Goal: Find specific page/section: Find specific page/section

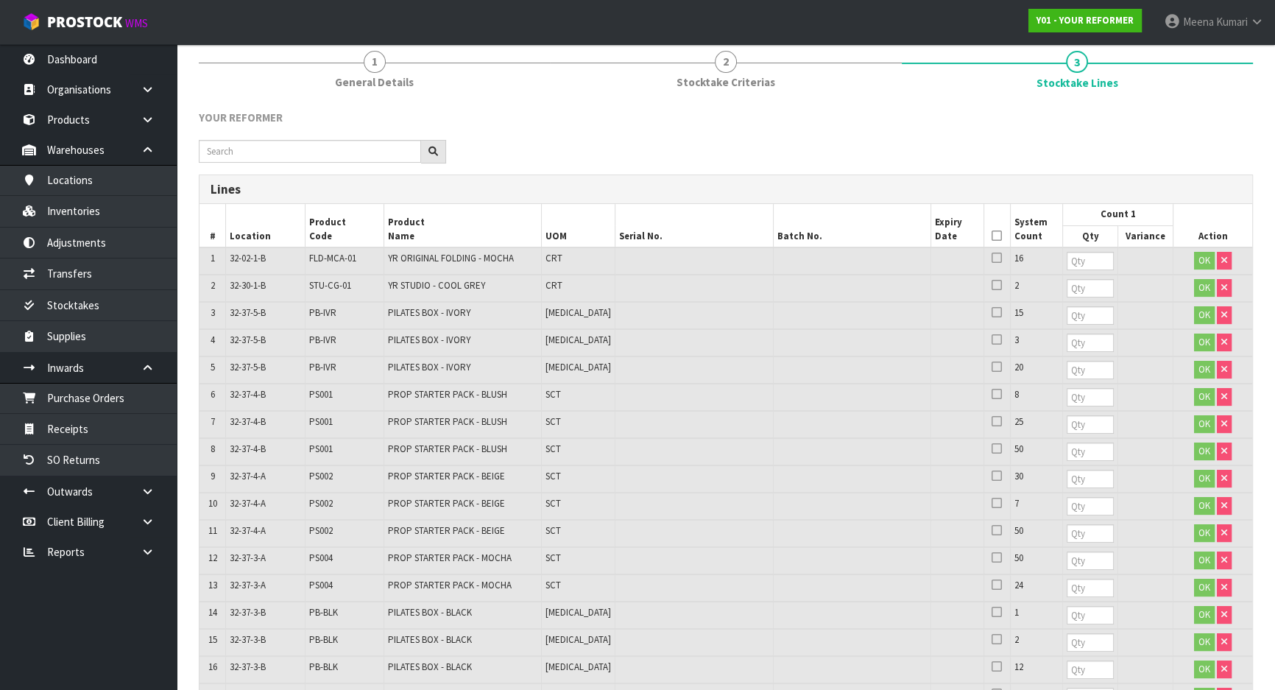
scroll to position [181, 0]
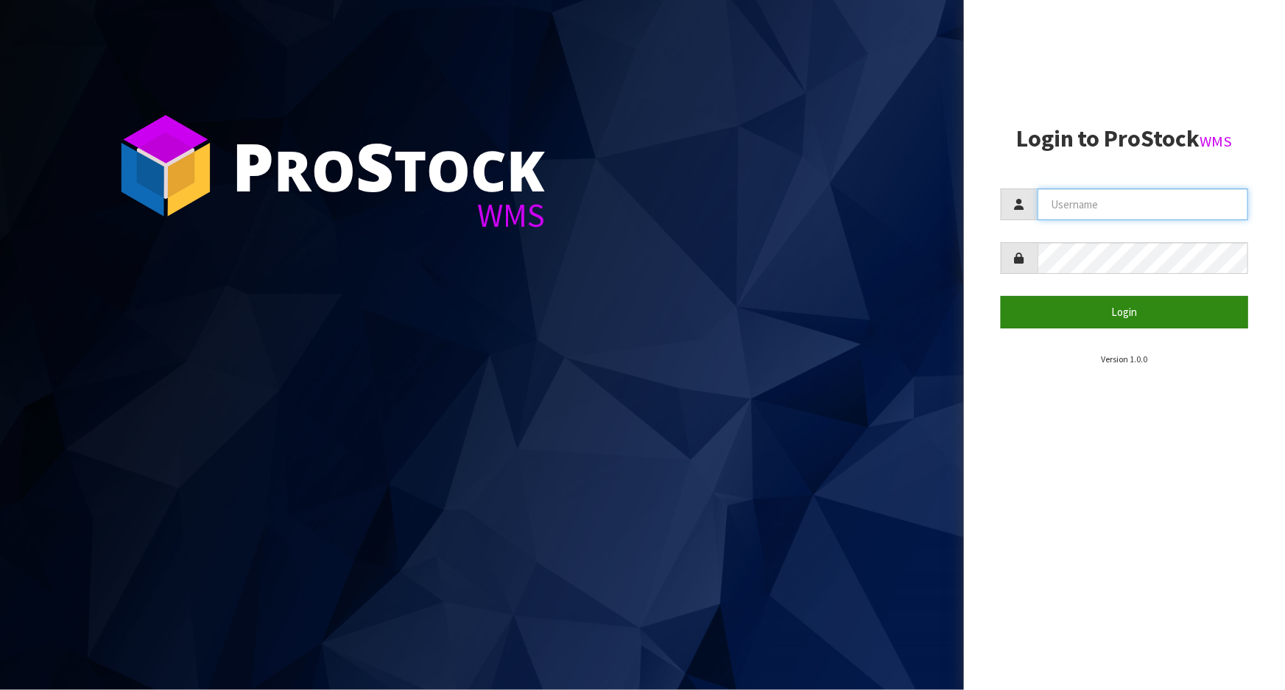
type input "Meena"
click at [1068, 301] on button "Login" at bounding box center [1124, 312] width 247 height 32
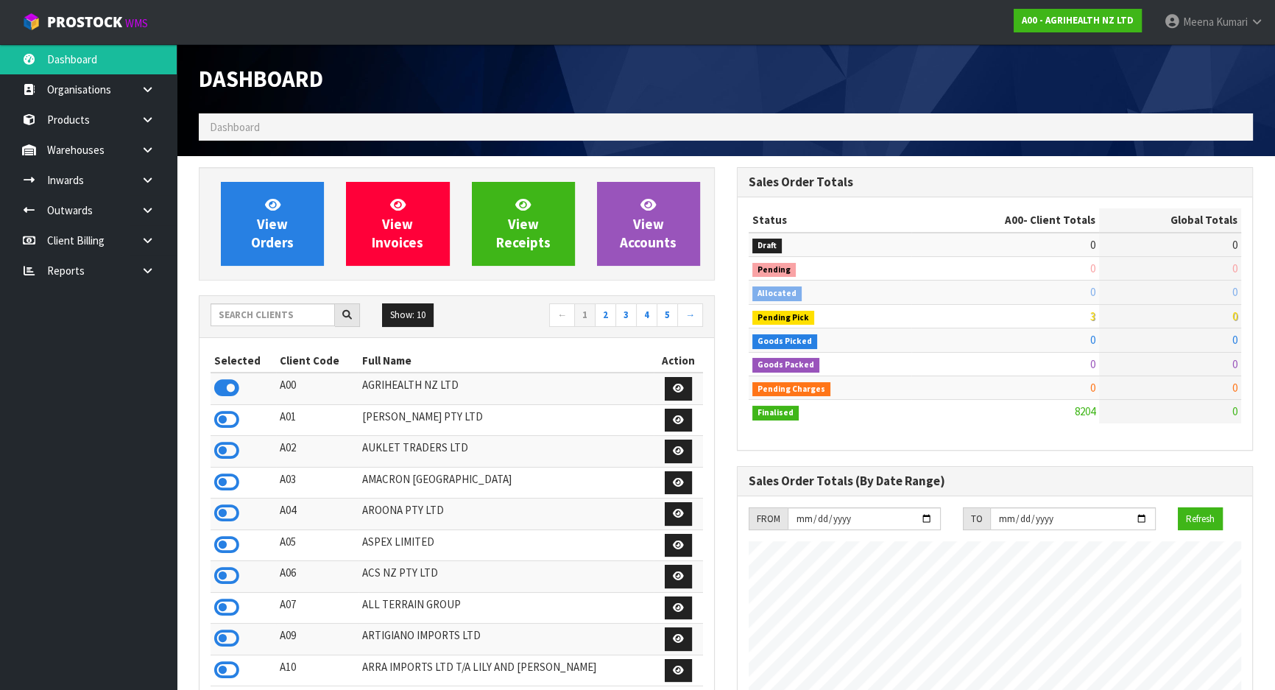
scroll to position [1113, 537]
click at [278, 306] on input "text" at bounding box center [273, 314] width 124 height 23
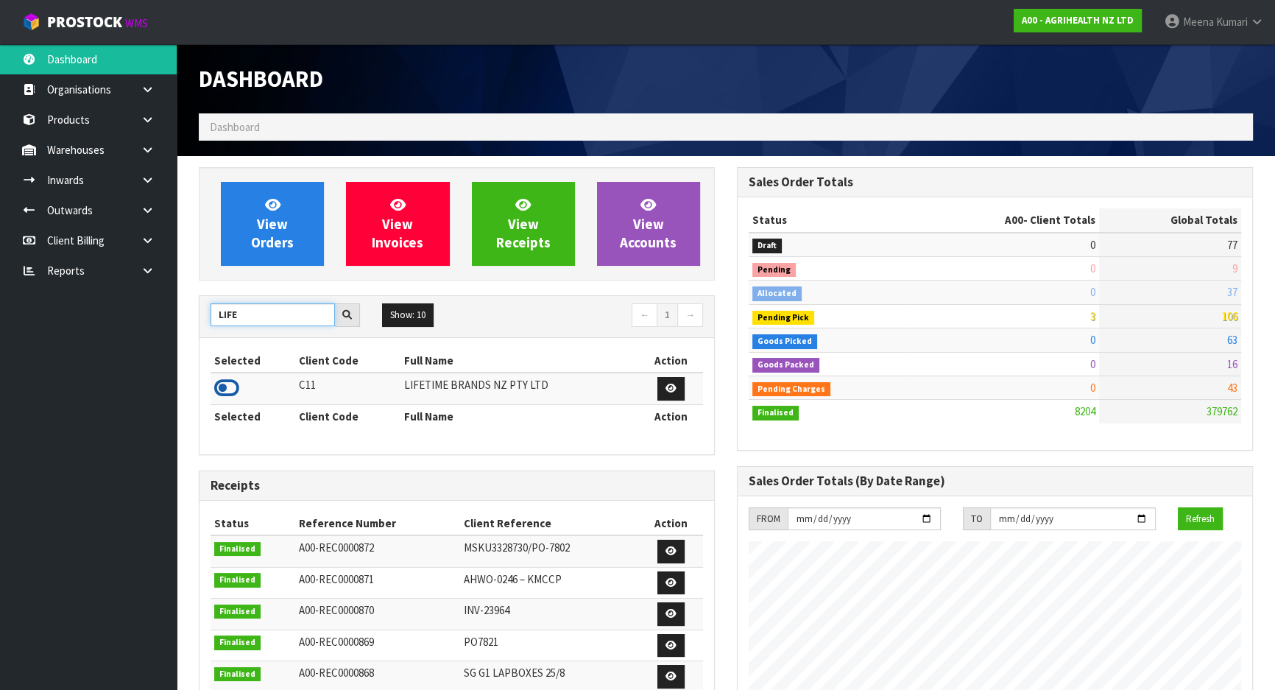
type input "LIFE"
click at [233, 387] on icon at bounding box center [226, 388] width 25 height 22
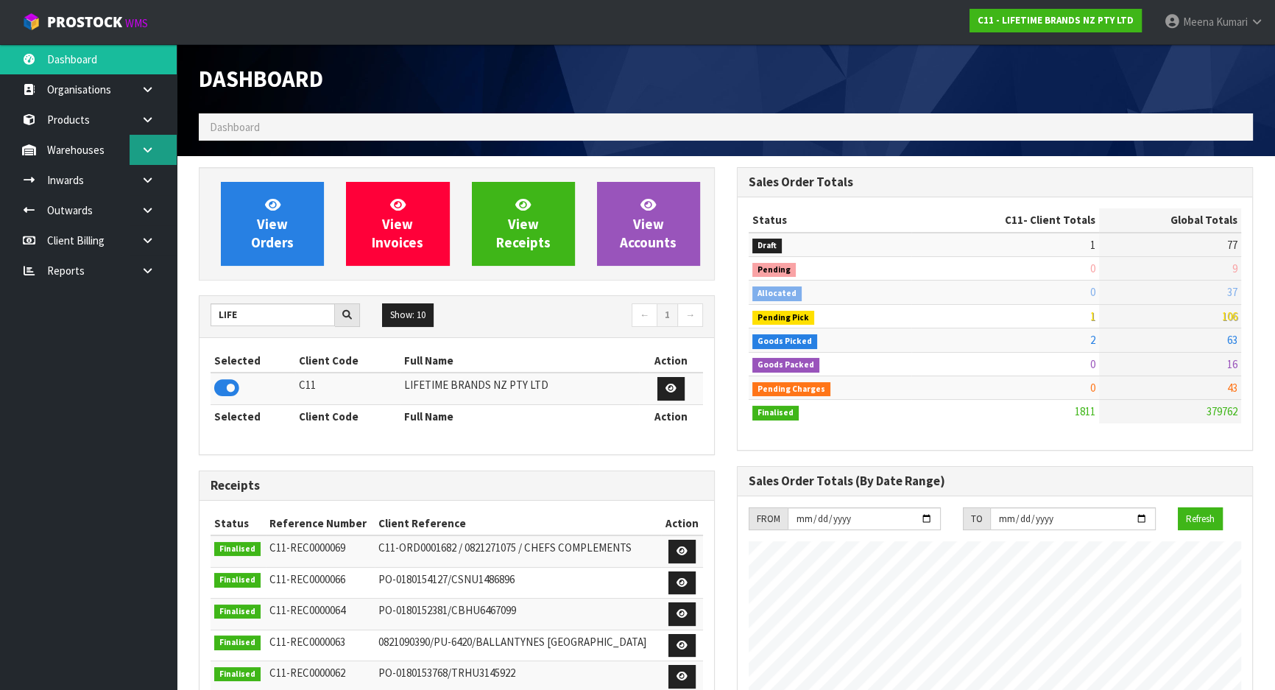
click at [134, 146] on link at bounding box center [153, 150] width 47 height 30
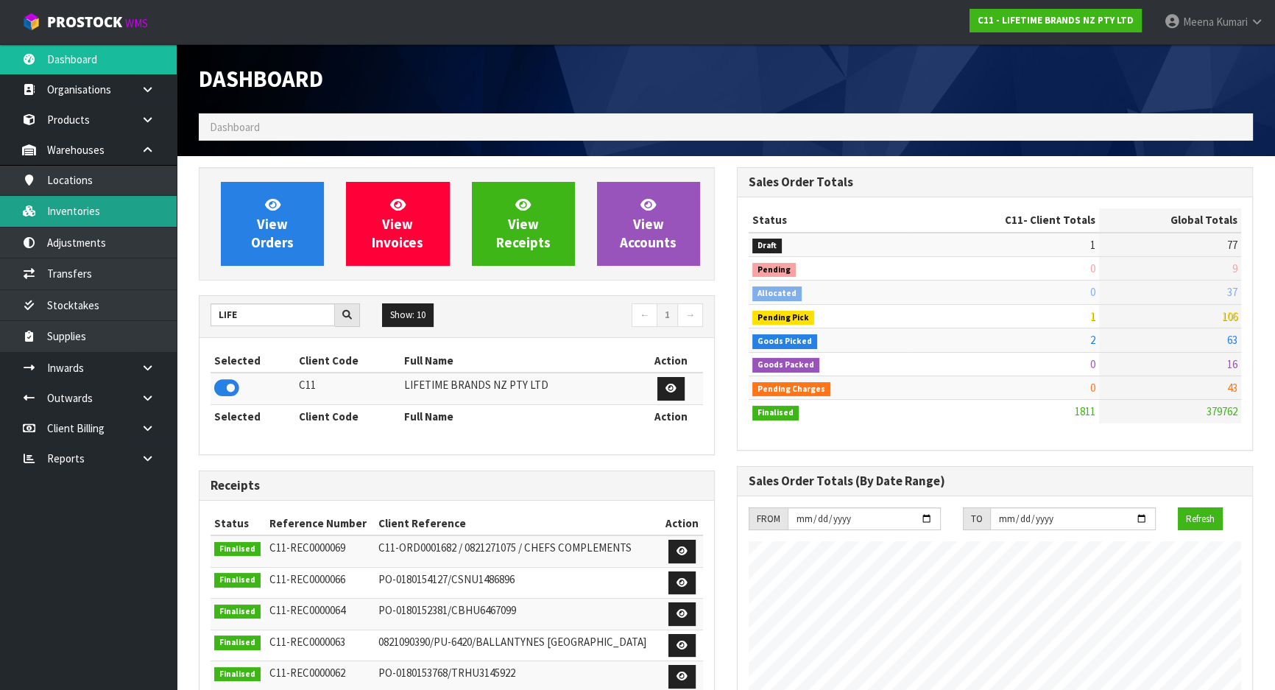
click at [90, 216] on link "Inventories" at bounding box center [88, 211] width 177 height 30
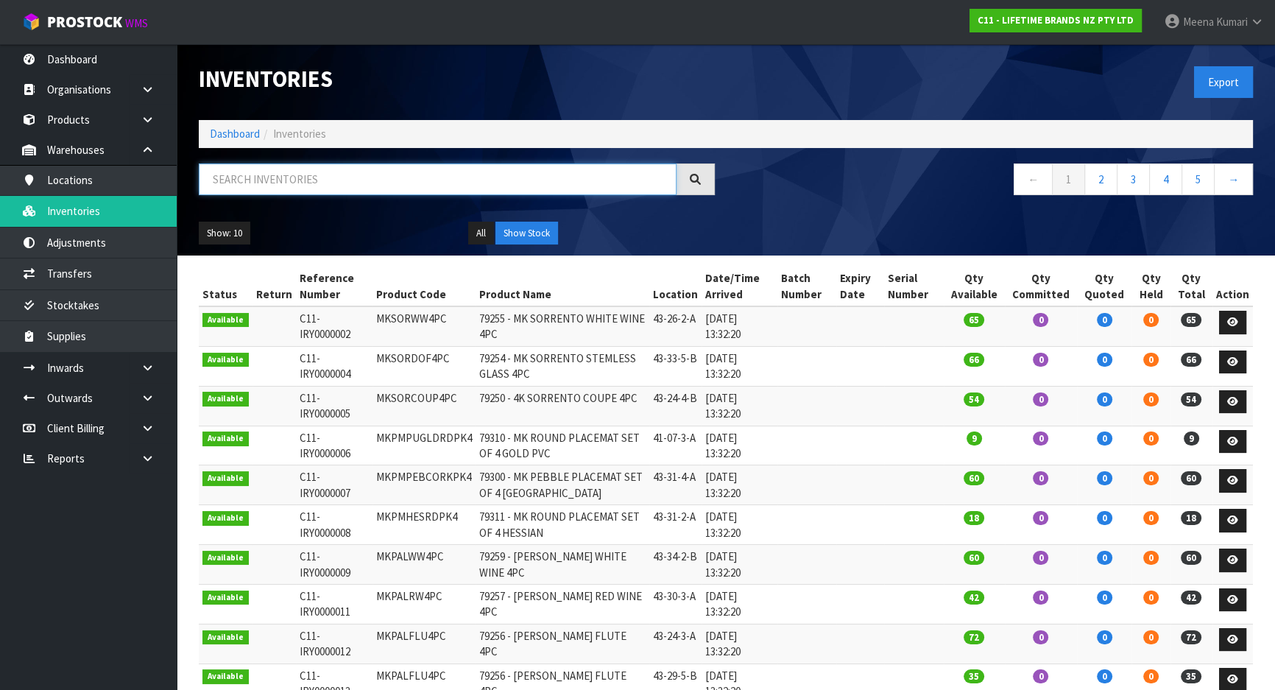
click at [258, 183] on input "text" at bounding box center [438, 179] width 478 height 32
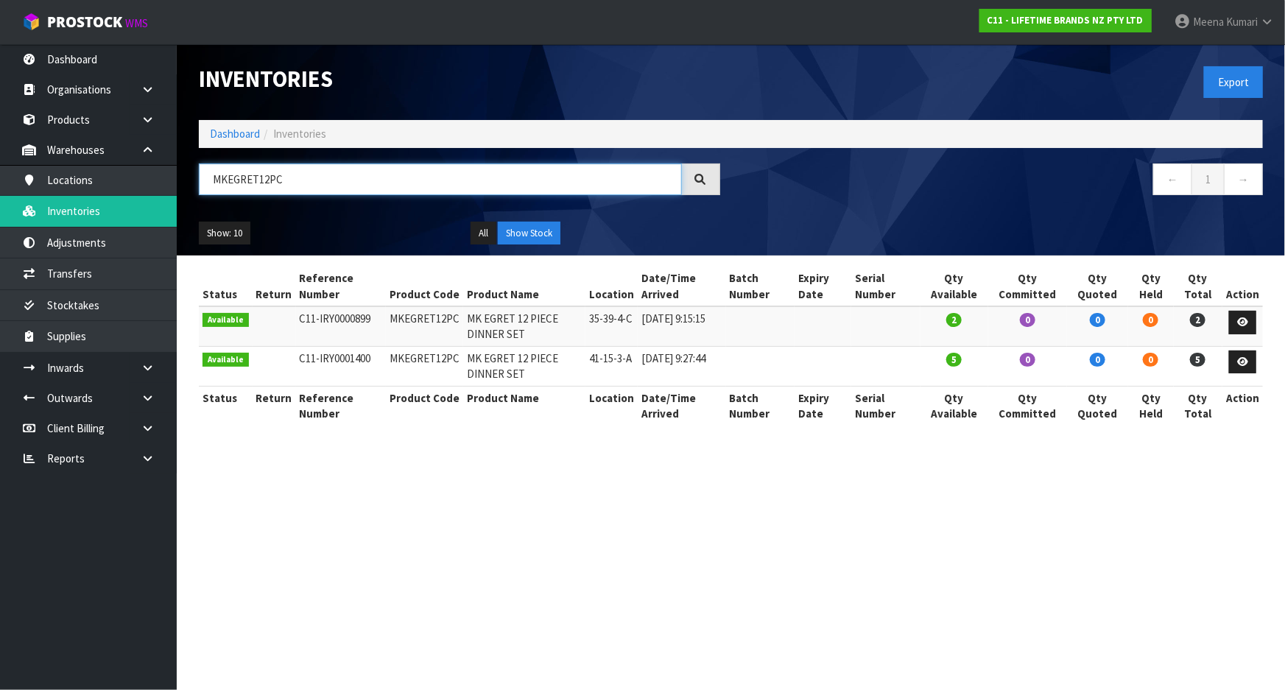
type input "MKEGRET12PC"
drag, startPoint x: 321, startPoint y: 167, endPoint x: 80, endPoint y: 170, distance: 240.8
click at [80, 170] on body "Toggle navigation ProStock WMS C11 - LIFETIME BRANDS NZ PTY LTD Meena Kumari Lo…" at bounding box center [642, 345] width 1285 height 690
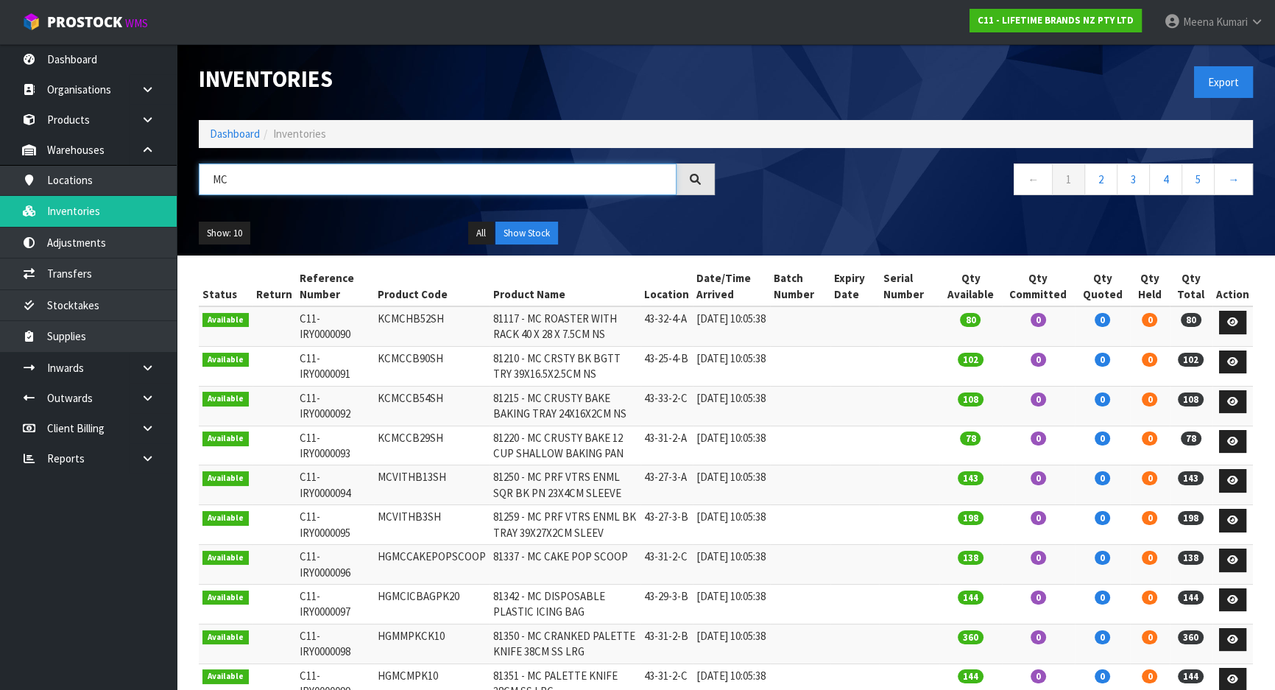
type input "M"
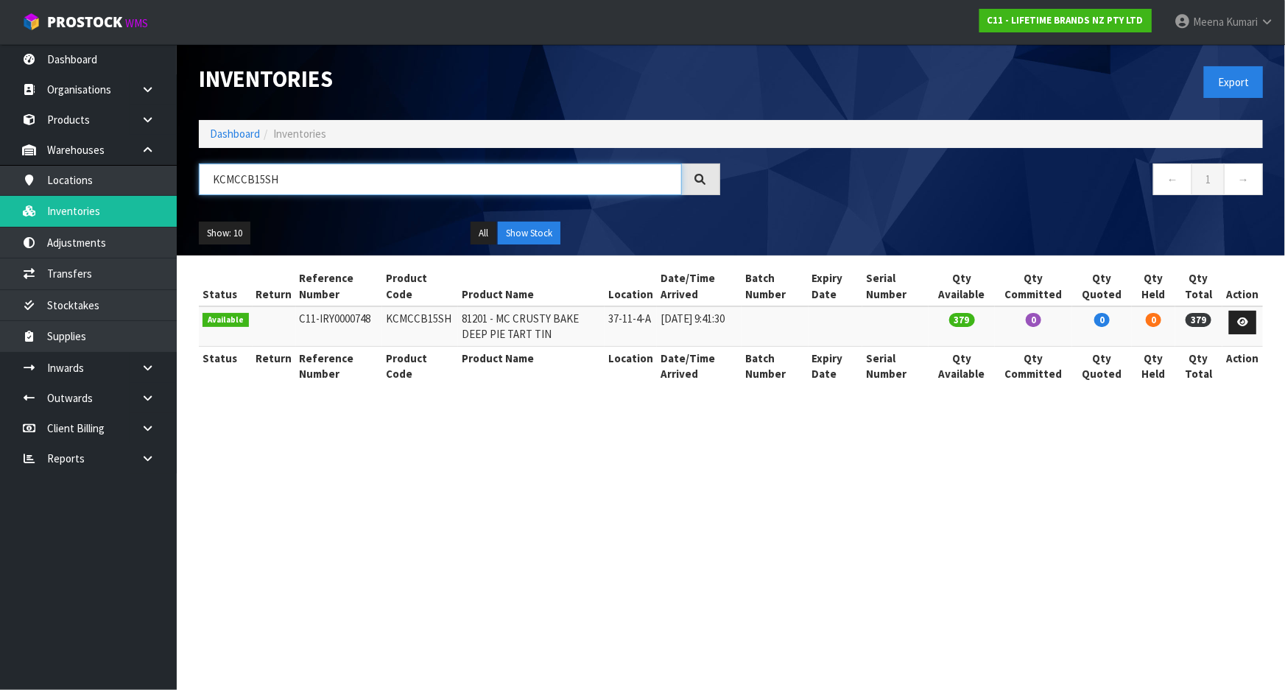
click at [239, 176] on input "KCMCCB15SH" at bounding box center [440, 179] width 483 height 32
click at [482, 476] on section "Inventories Export Dashboard Inventories KCMCCB15SH ← 1 → Show: 10 5 10 25 50 A…" at bounding box center [642, 345] width 1285 height 690
click at [283, 179] on input "KCMCCB15SH" at bounding box center [440, 179] width 483 height 32
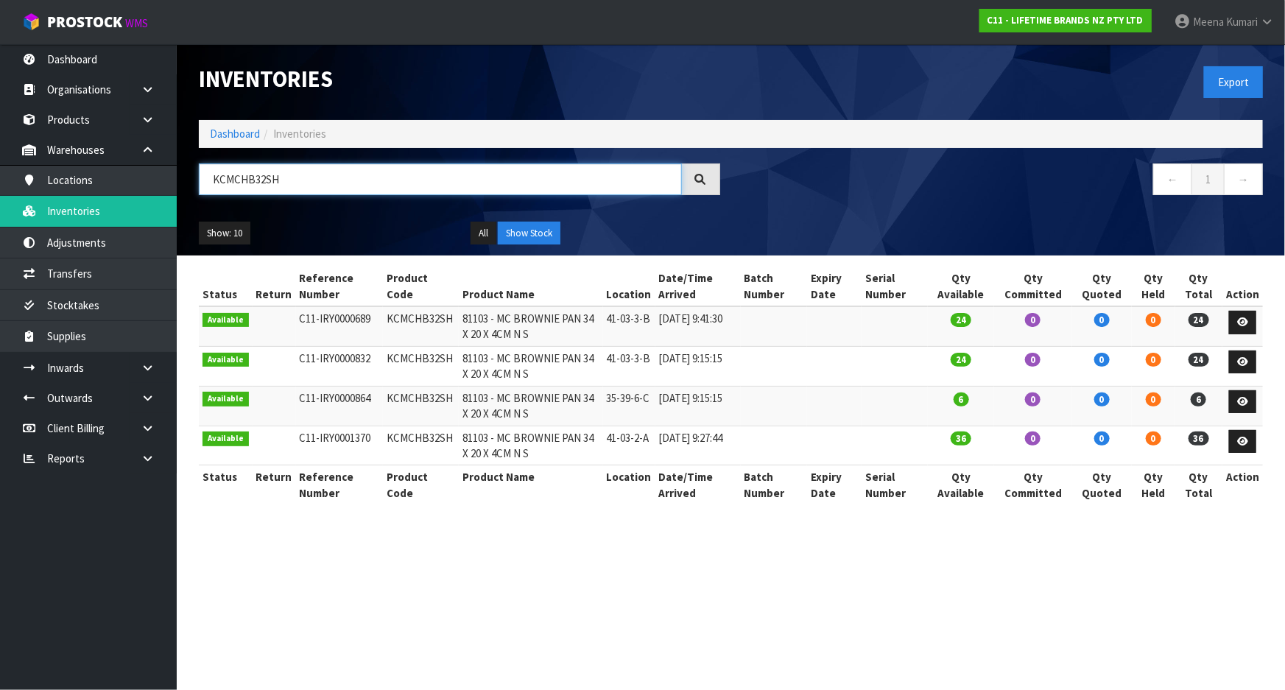
type input "KCMCHB32SH"
drag, startPoint x: 553, startPoint y: 529, endPoint x: 502, endPoint y: 535, distance: 51.2
click at [502, 535] on section "Inventories Export Dashboard Inventories KCMCHB32SH ← 1 → Show: 10 5 10 25 50 A…" at bounding box center [642, 345] width 1285 height 690
